Goal: Task Accomplishment & Management: Use online tool/utility

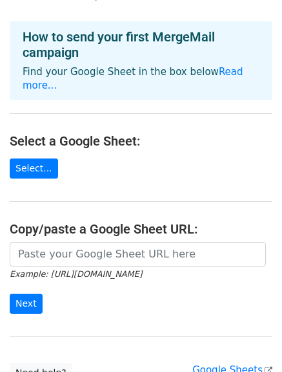
scroll to position [65, 0]
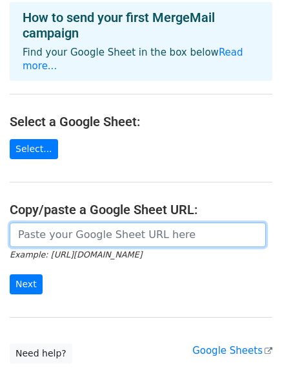
click at [46, 227] on input "url" at bounding box center [138, 234] width 257 height 25
paste input "https://docs.google.com/spreadsheets/d/1OaUMPFnczQuh6xeY7RofHCZWj_jKiwjzEWPB-JH…"
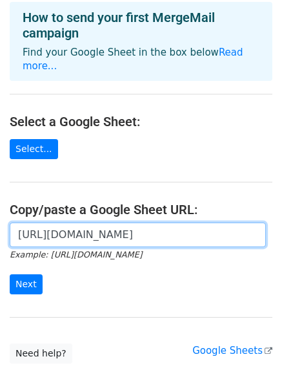
scroll to position [0, 283]
type input "https://docs.google.com/spreadsheets/d/1OaUMPFnczQuh6xeY7RofHCZWj_jKiwjzEWPB-JH…"
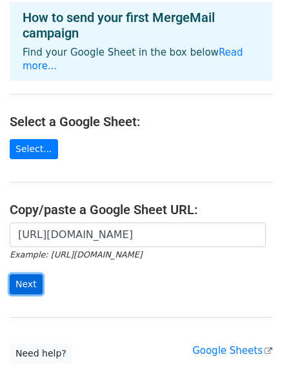
click at [30, 274] on input "Next" at bounding box center [26, 284] width 33 height 20
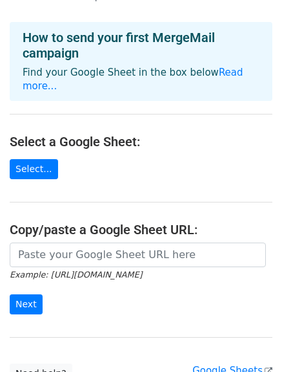
scroll to position [65, 0]
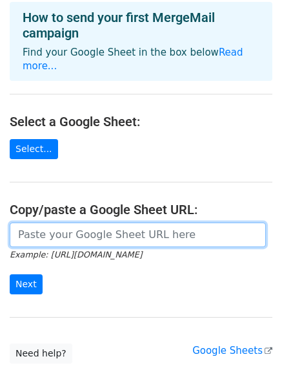
click at [116, 222] on input "url" at bounding box center [138, 234] width 257 height 25
paste input "Hello MergeMail team, I’m requesting verification for my MergeMail account. 1. …"
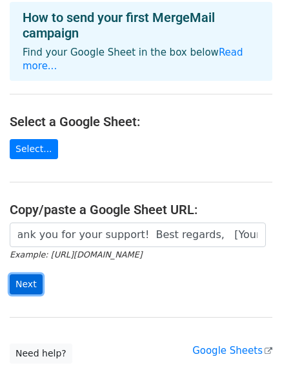
scroll to position [0, 2401]
click at [30, 274] on input "Next" at bounding box center [26, 284] width 33 height 20
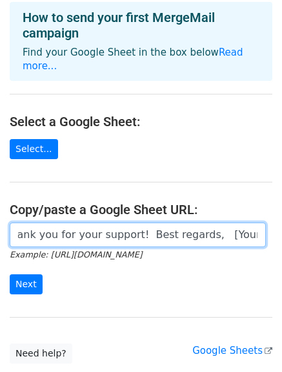
scroll to position [0, 0]
click at [158, 222] on input "Hello MergeMail team, I’m requesting verification for my MergeMail account. 1. …" at bounding box center [138, 234] width 257 height 25
paste input "https://docs.google.com/spreadsheets/d/1OaUMPFnczQuh6xeY7RofHCZWj_jKiwjzEWPB-JH…"
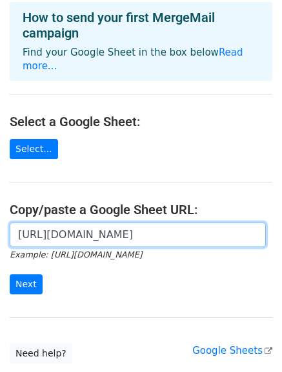
scroll to position [0, 283]
type input "https://docs.google.com/spreadsheets/d/1OaUMPFnczQuh6xeY7RofHCZWj_jKiwjzEWPB-JH…"
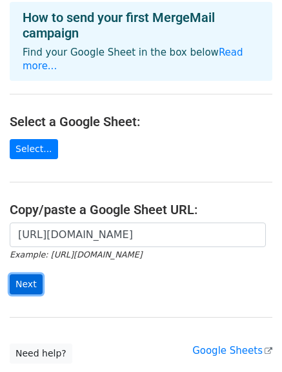
scroll to position [0, 0]
click at [36, 274] on input "Next" at bounding box center [26, 284] width 33 height 20
